Goal: Navigation & Orientation: Find specific page/section

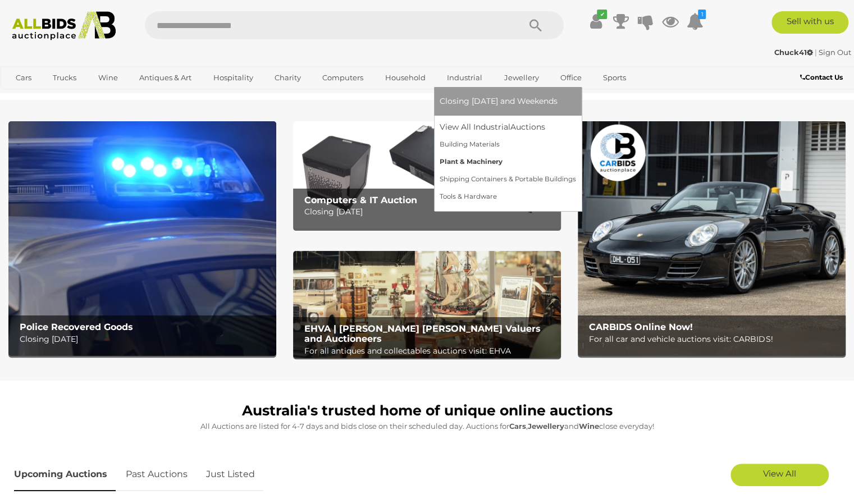
click at [452, 159] on link "Plant & Machinery" at bounding box center [508, 161] width 136 height 17
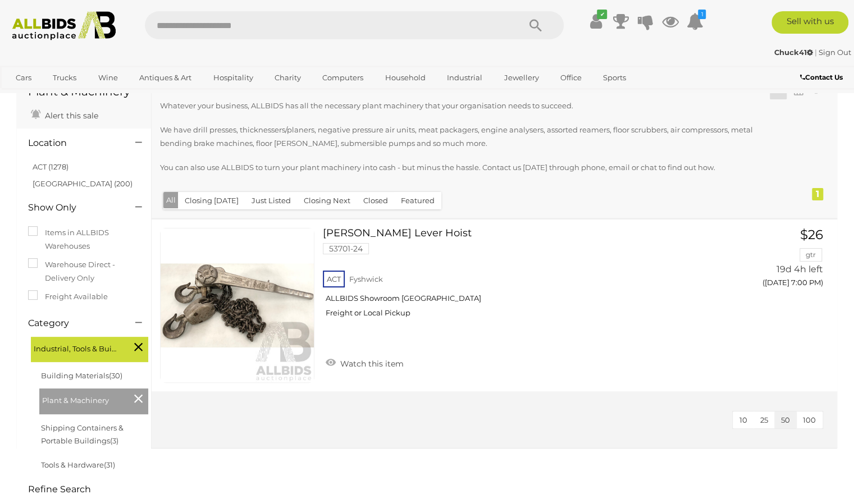
scroll to position [46, 0]
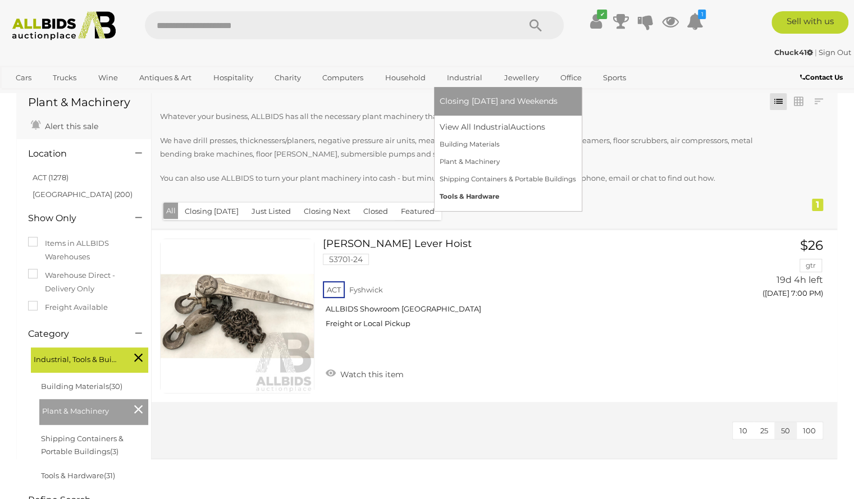
click at [464, 193] on link "Tools & Hardware" at bounding box center [508, 196] width 136 height 17
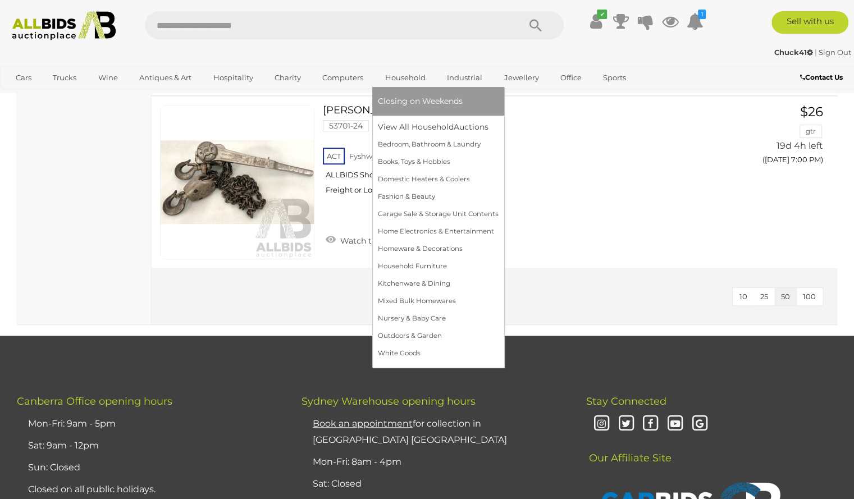
scroll to position [5439, 0]
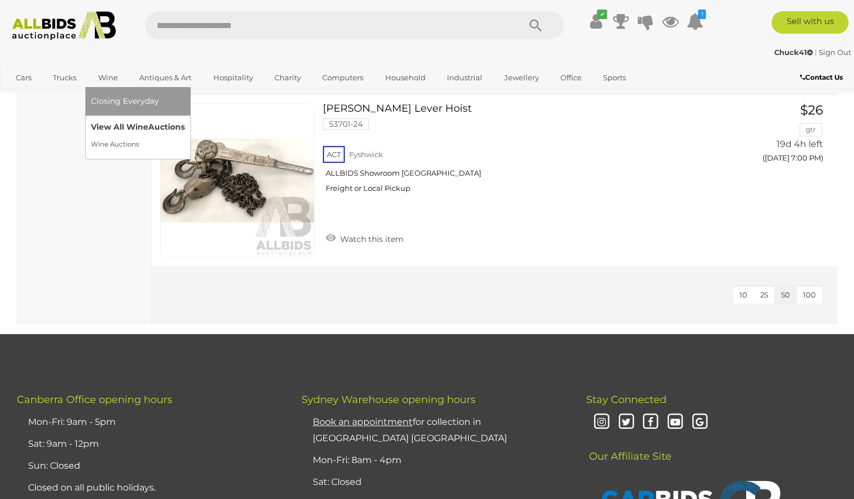
click at [127, 126] on link "View All Wine Auctions" at bounding box center [138, 126] width 94 height 17
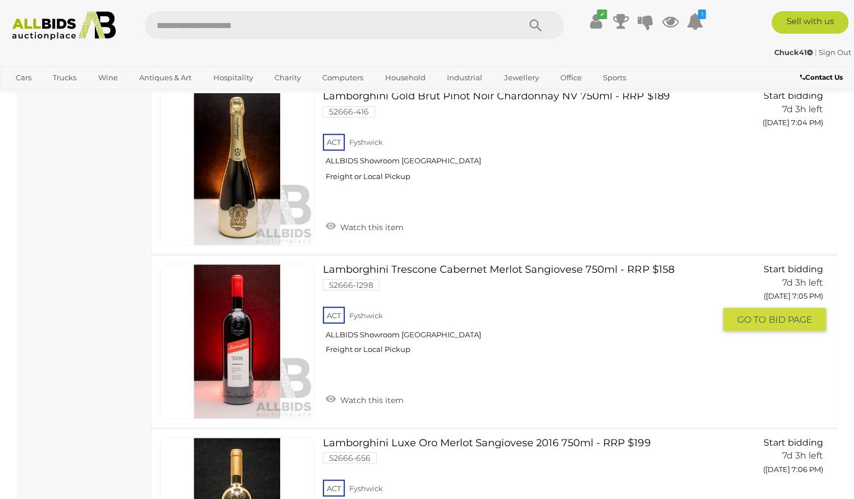
scroll to position [6226, 0]
click at [693, 19] on icon at bounding box center [694, 21] width 17 height 20
